Goal: Task Accomplishment & Management: Manage account settings

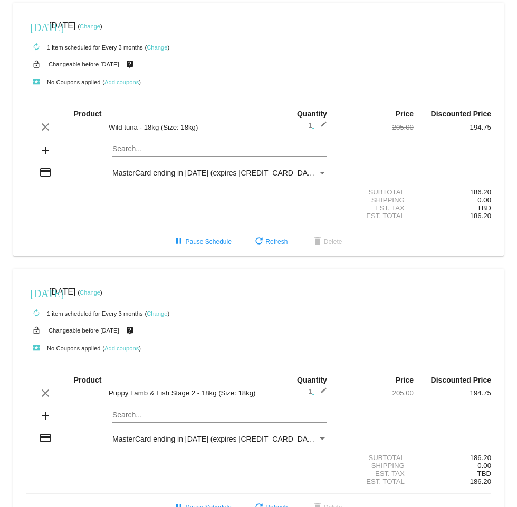
click at [98, 25] on link "Change" at bounding box center [90, 26] width 21 height 6
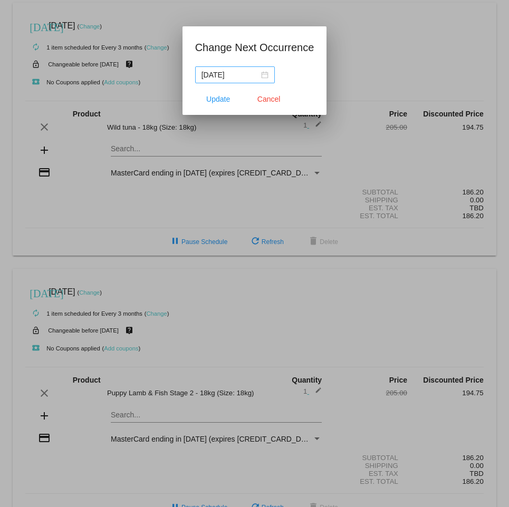
click at [264, 76] on div "[DATE]" at bounding box center [234, 75] width 67 height 12
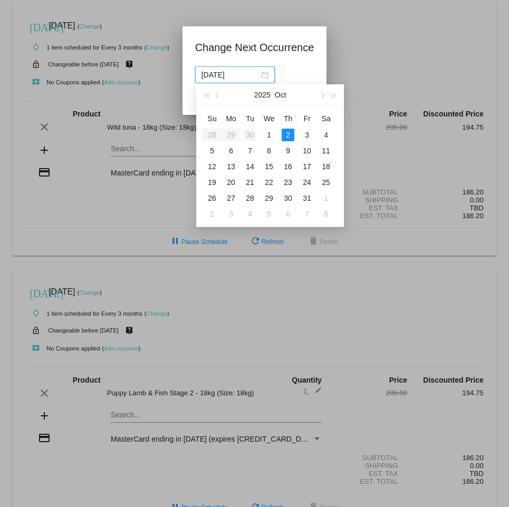
click at [246, 134] on div "30" at bounding box center [250, 135] width 13 height 13
type input "[DATE]"
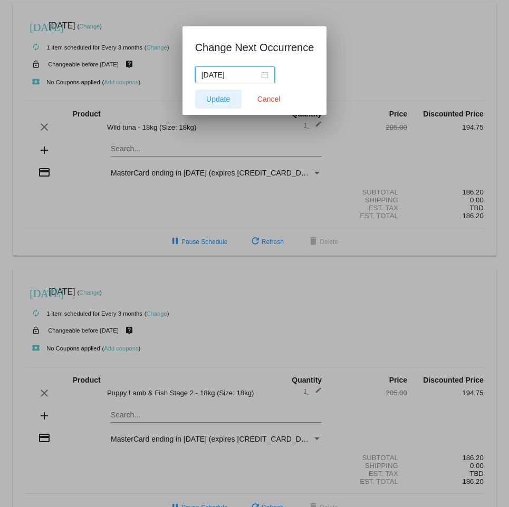
click at [226, 96] on span "Update" at bounding box center [218, 99] width 24 height 8
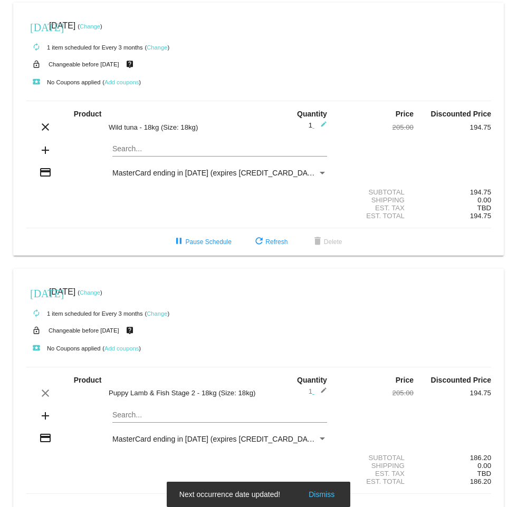
click at [100, 293] on link "Change" at bounding box center [90, 292] width 21 height 6
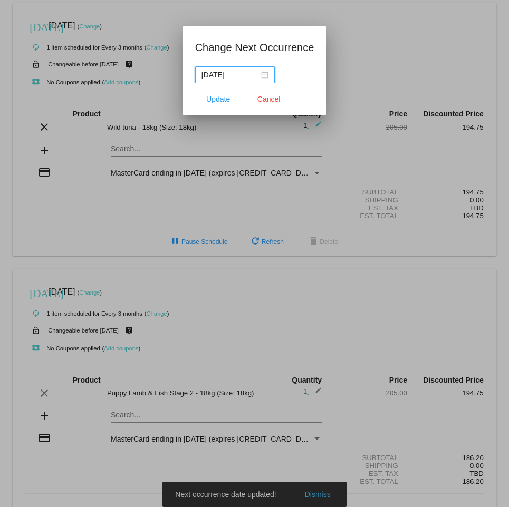
click at [229, 76] on input "[DATE]" at bounding box center [229, 75] width 57 height 12
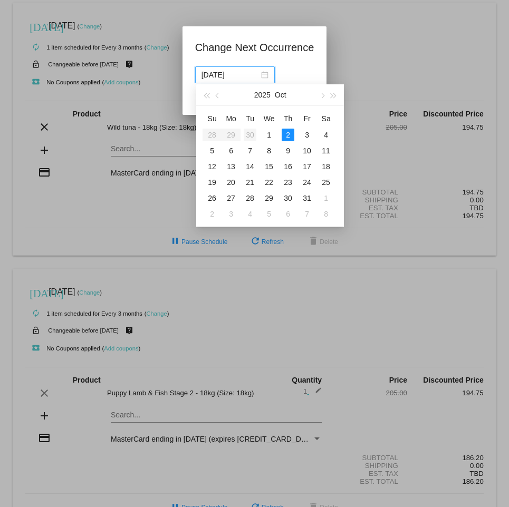
click at [250, 133] on div "30" at bounding box center [250, 135] width 13 height 13
type input "[DATE]"
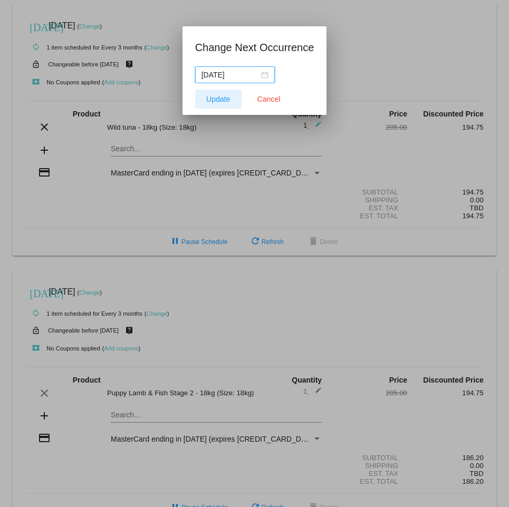
click at [212, 99] on span "Update" at bounding box center [218, 99] width 24 height 8
